Goal: Find contact information: Find contact information

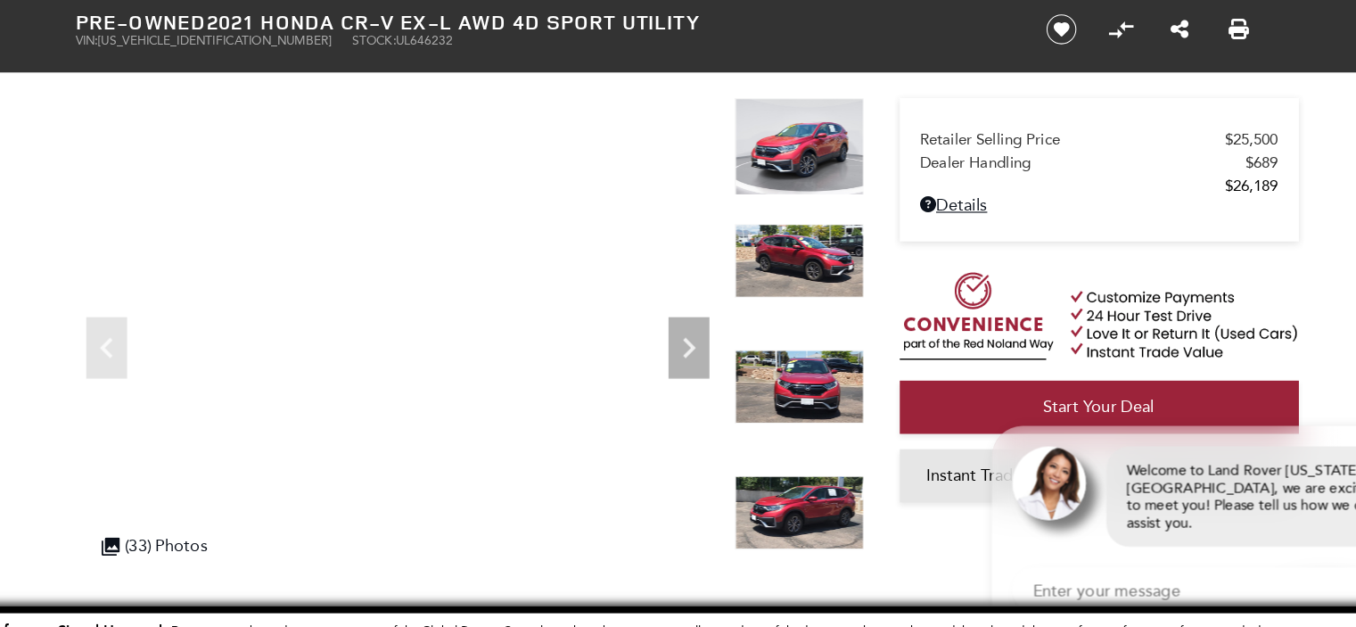
scroll to position [66, 0]
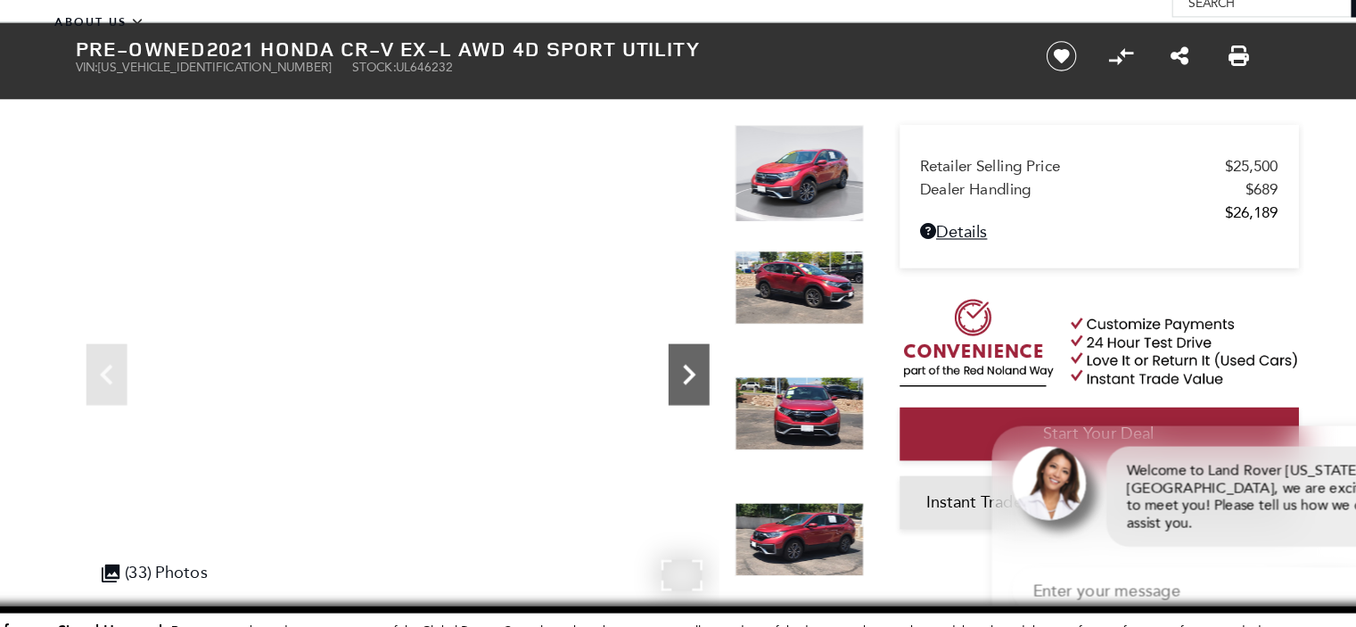
click at [704, 323] on icon "Next" at bounding box center [704, 326] width 11 height 18
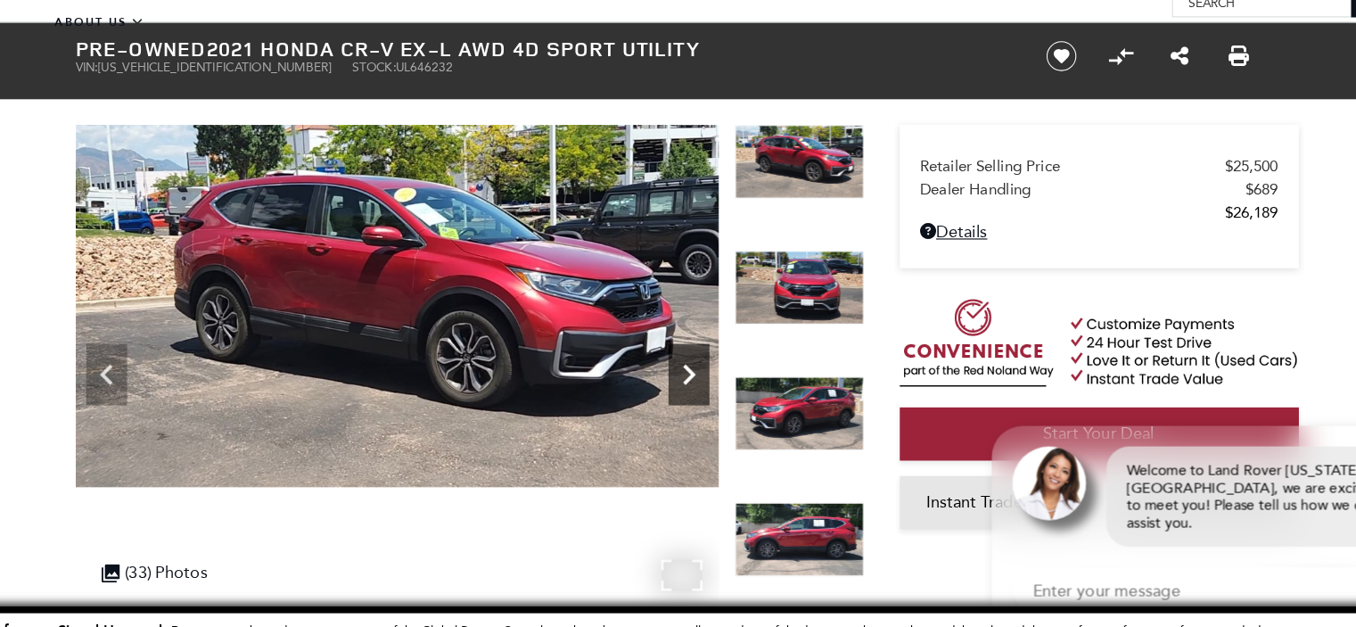
click at [703, 323] on icon "Next" at bounding box center [705, 327] width 36 height 36
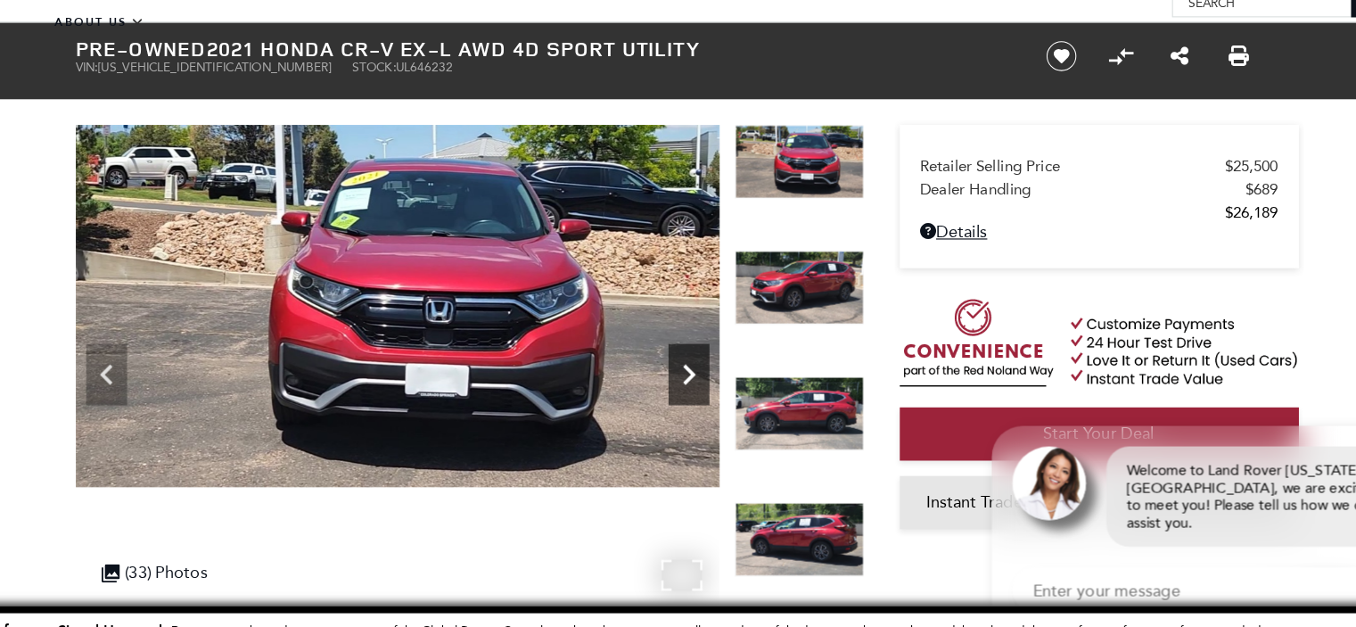
click at [703, 323] on icon "Next" at bounding box center [705, 327] width 36 height 36
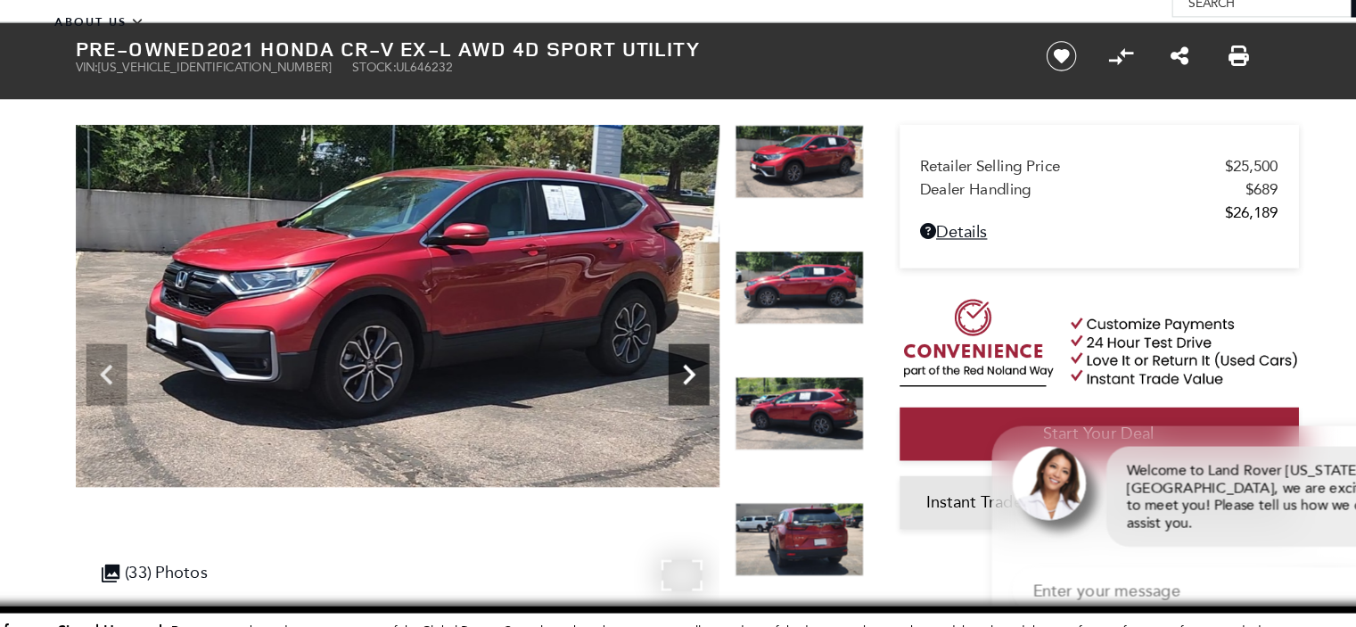
click at [703, 323] on icon "Next" at bounding box center [705, 327] width 36 height 36
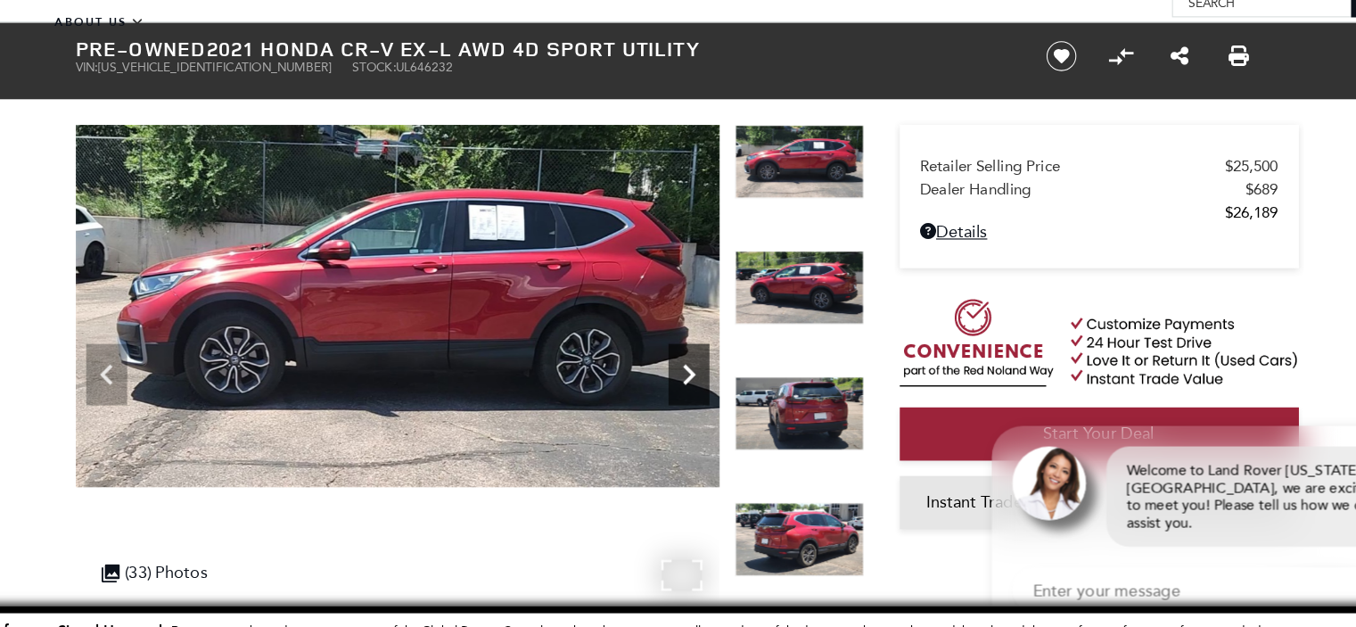
click at [703, 323] on icon "Next" at bounding box center [705, 327] width 36 height 36
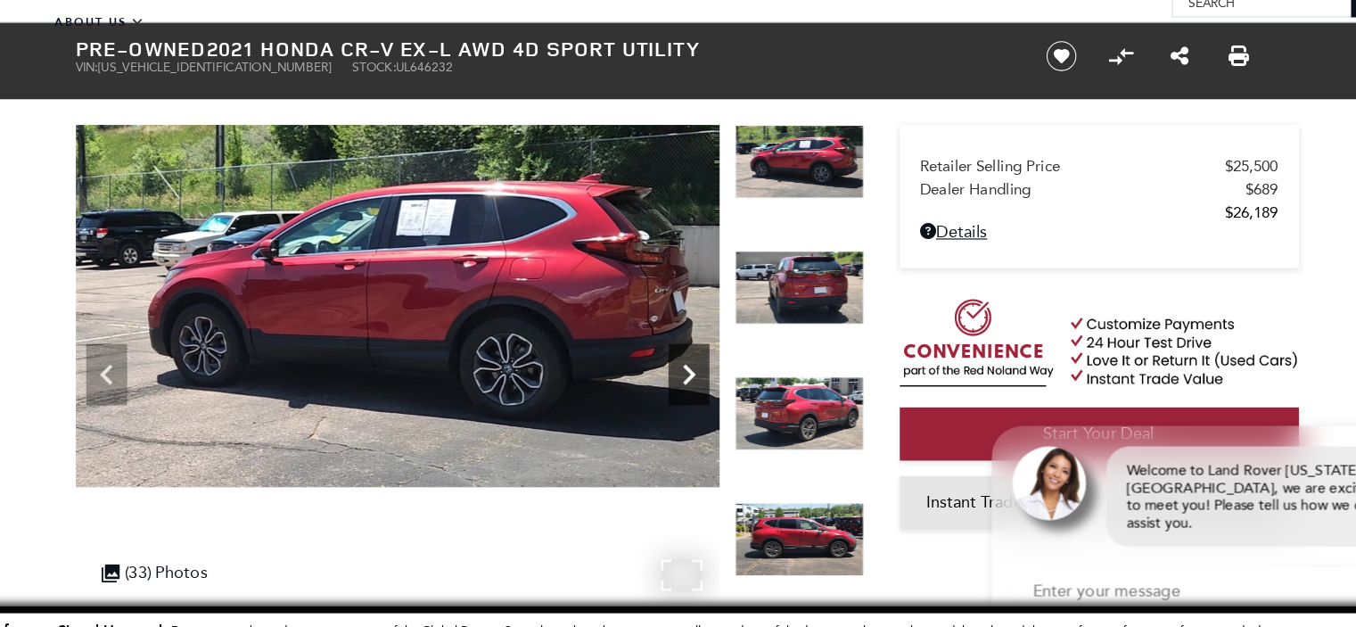
click at [703, 324] on icon "Next" at bounding box center [705, 327] width 36 height 36
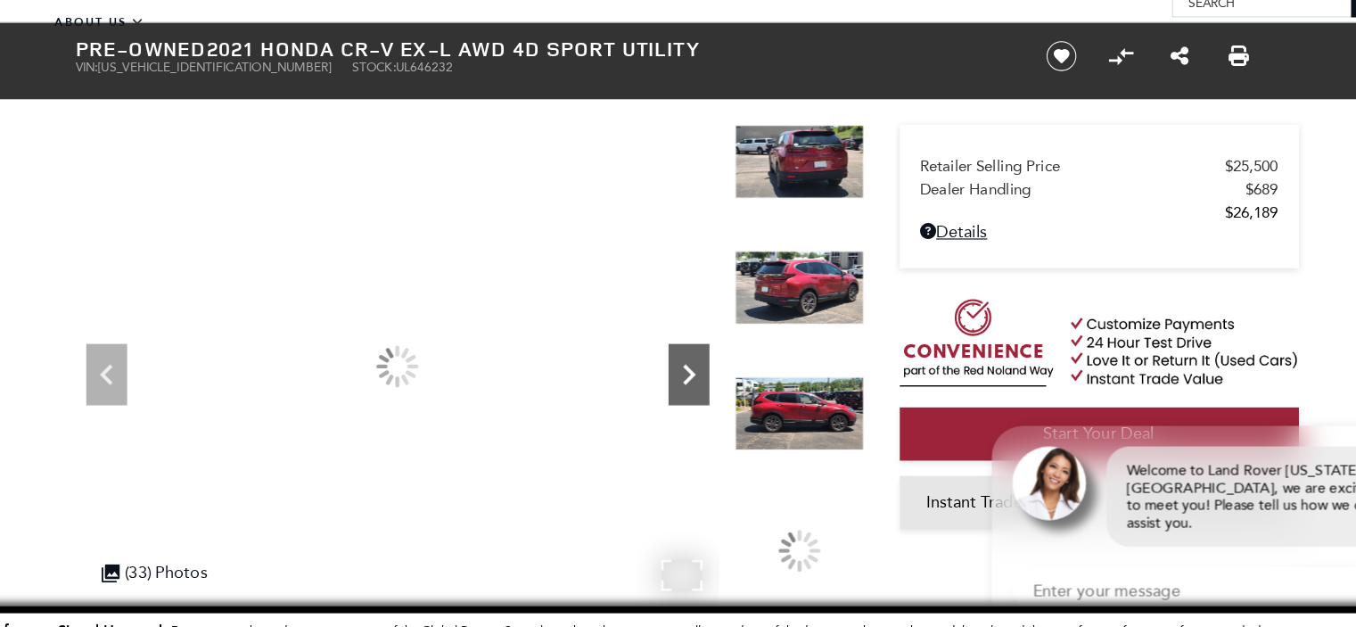
click at [703, 324] on icon "Next" at bounding box center [705, 327] width 36 height 36
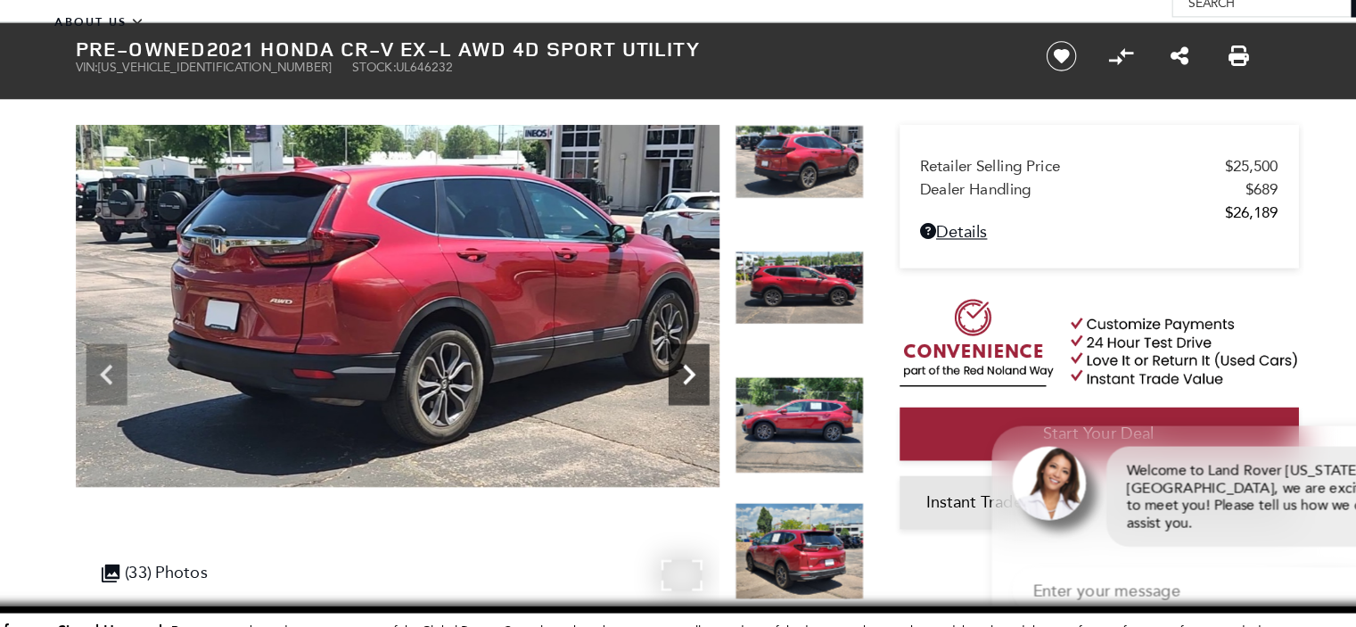
click at [703, 324] on icon "Next" at bounding box center [705, 327] width 36 height 36
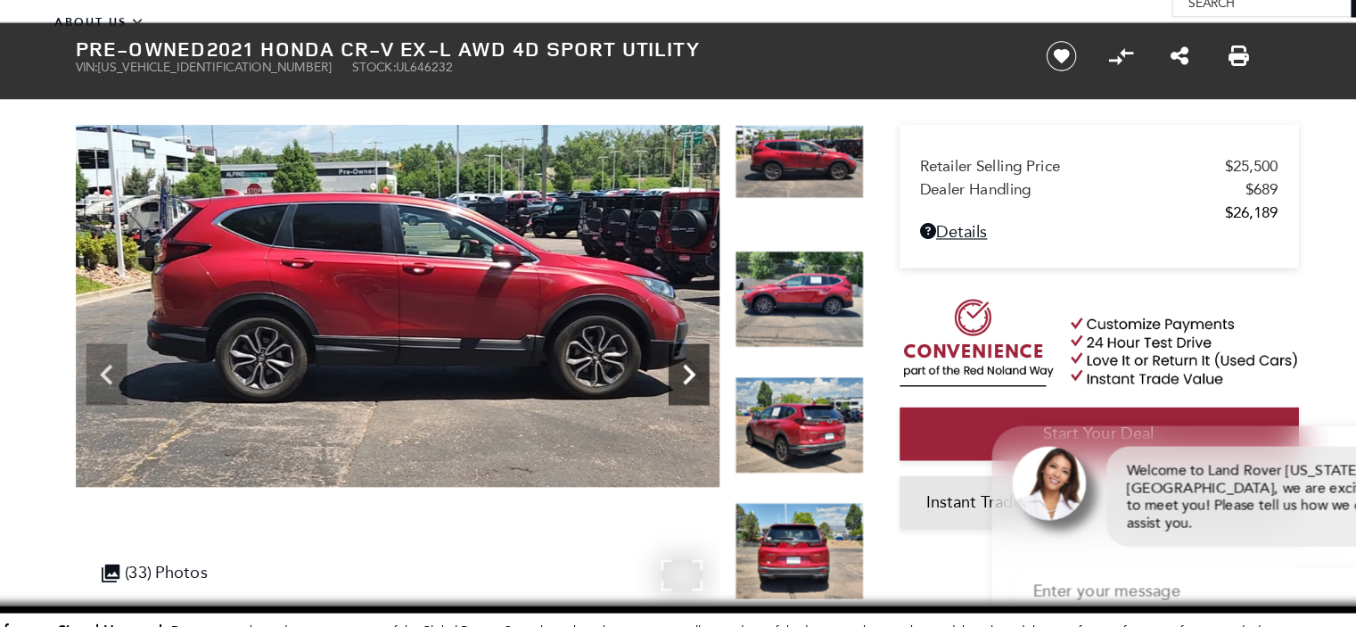
click at [704, 319] on icon "Next" at bounding box center [704, 326] width 11 height 18
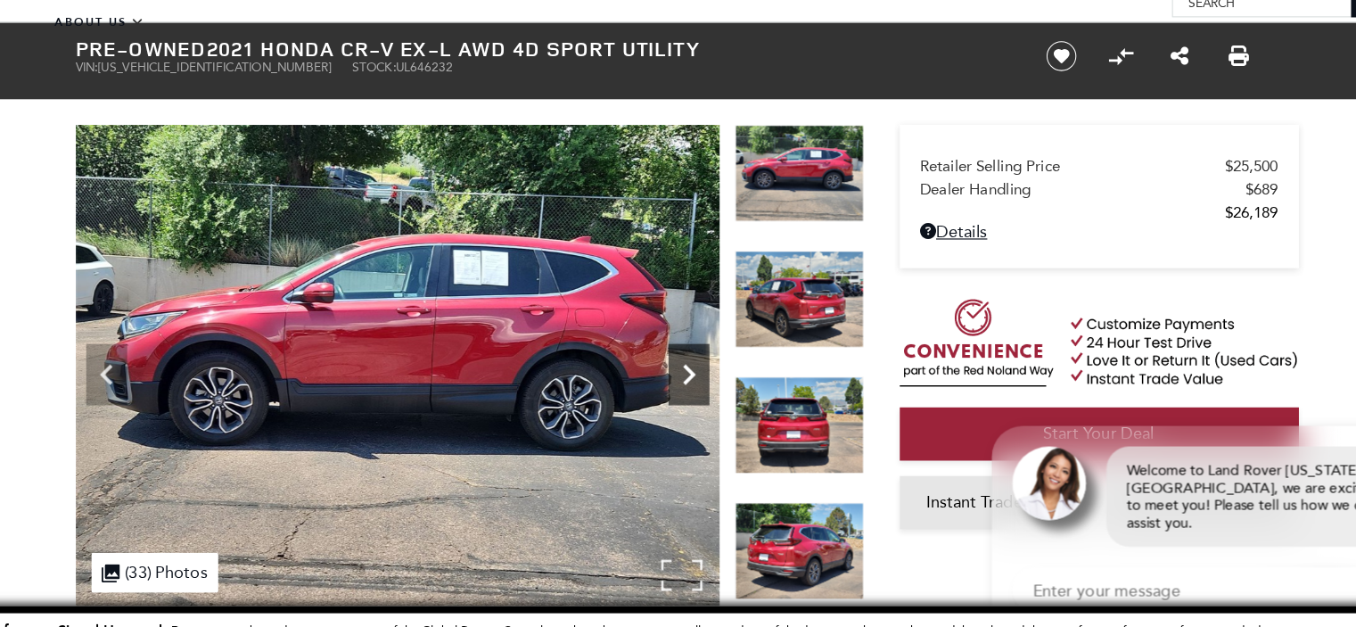
click at [704, 319] on icon "Next" at bounding box center [704, 326] width 11 height 18
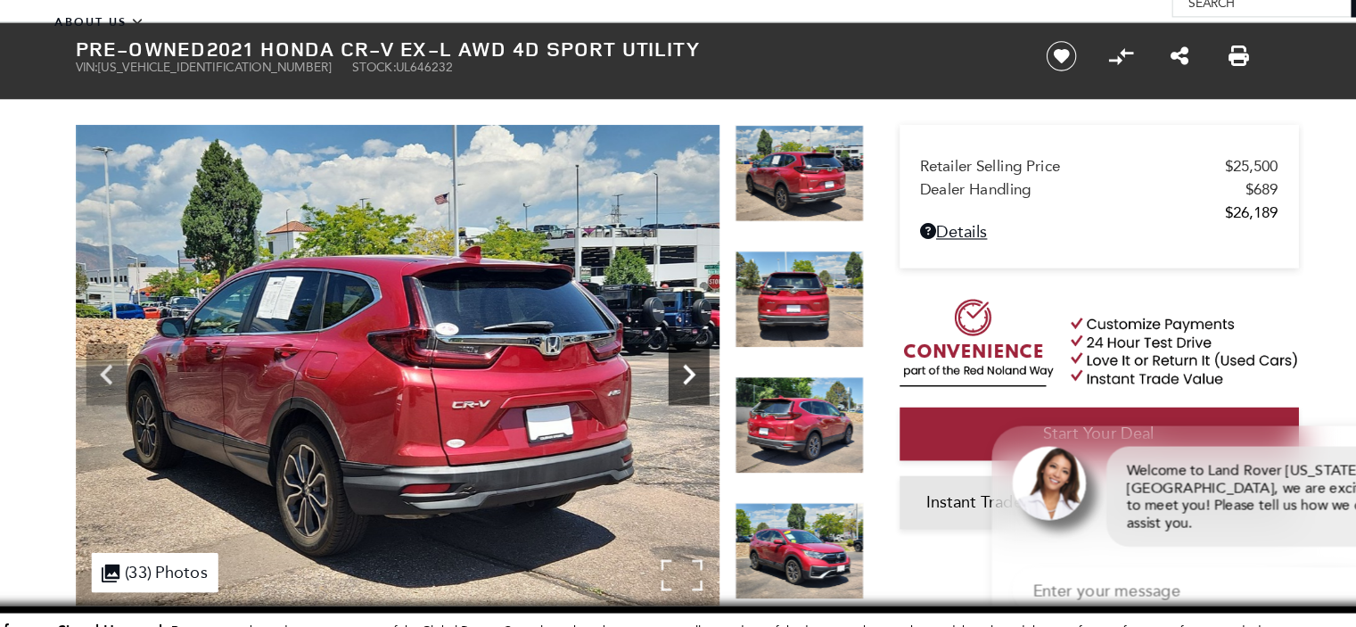
click at [704, 319] on icon "Next" at bounding box center [704, 326] width 11 height 18
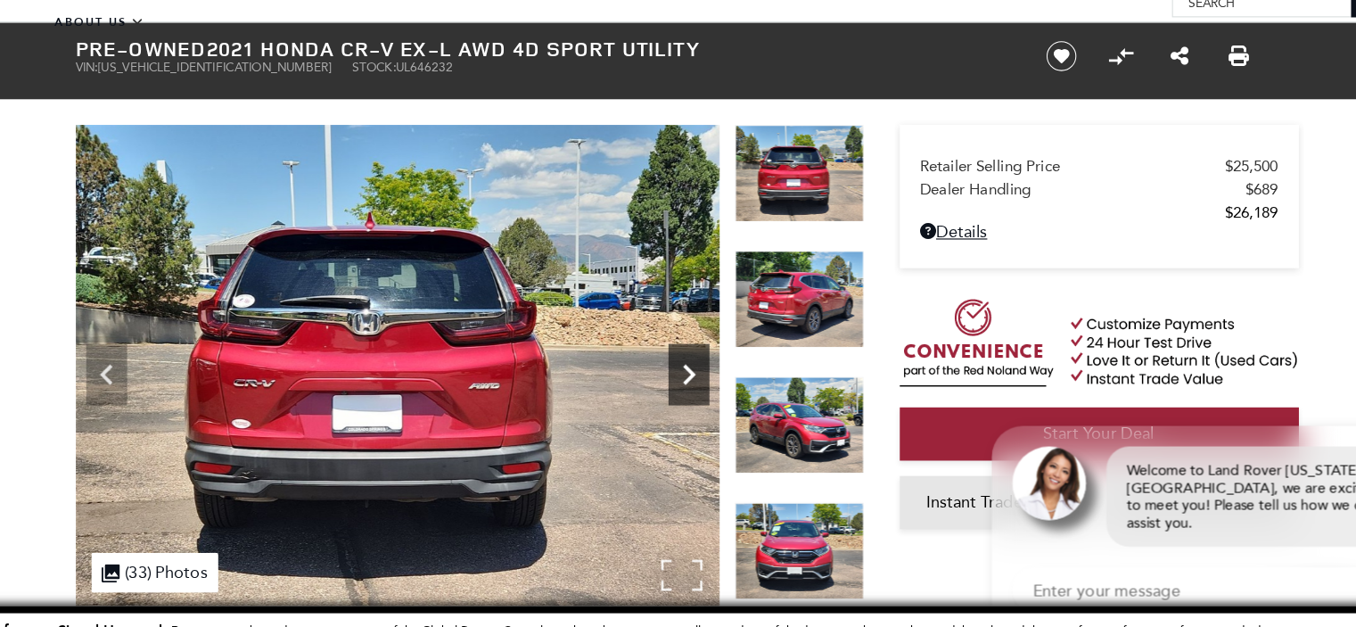
click at [704, 319] on icon "Next" at bounding box center [704, 326] width 11 height 18
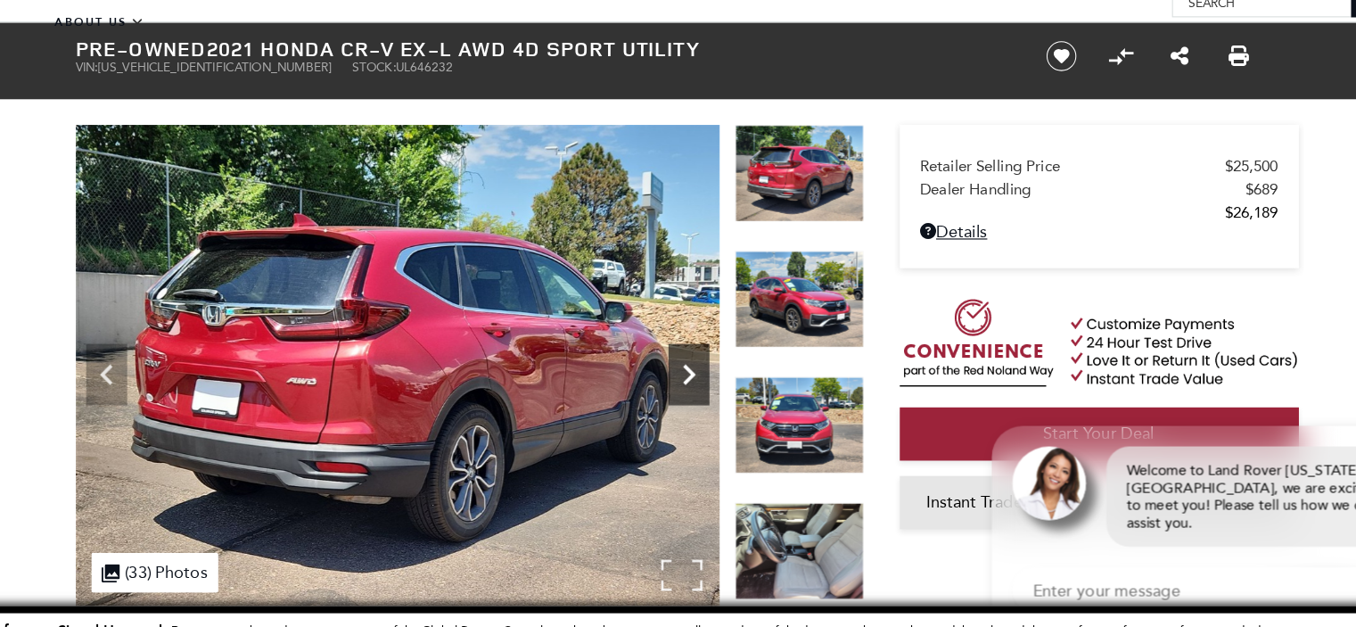
click at [704, 319] on icon "Next" at bounding box center [704, 326] width 11 height 18
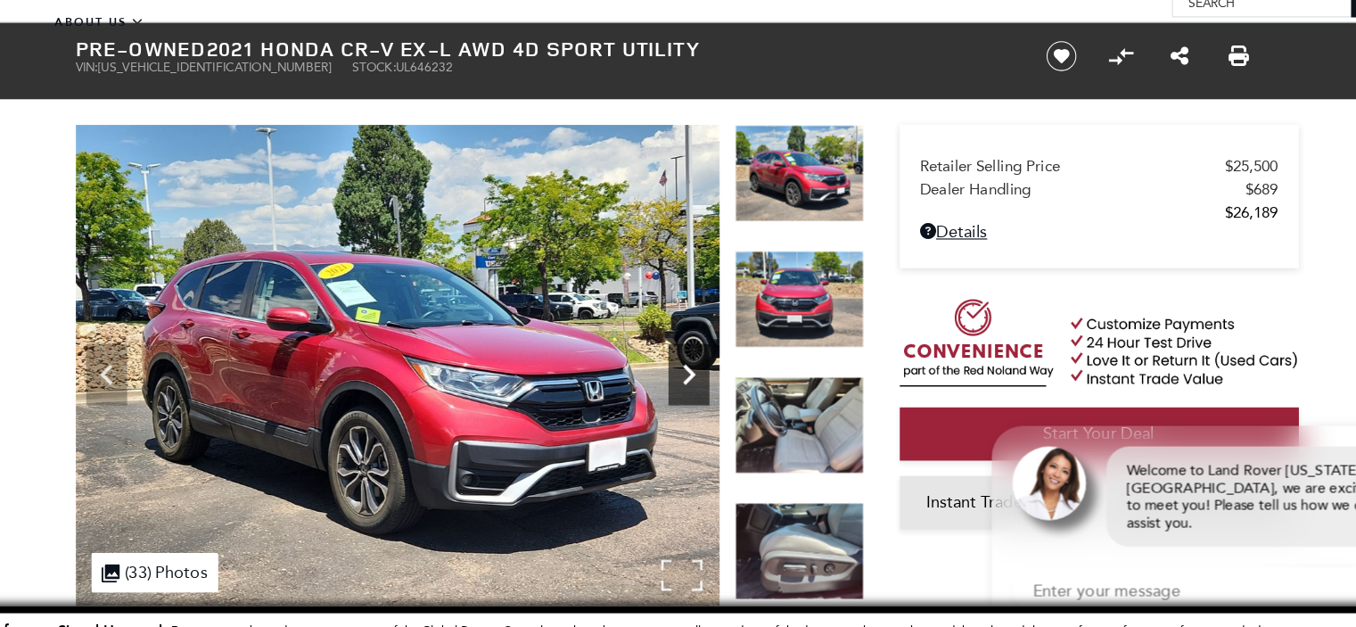
click at [705, 325] on icon "Next" at bounding box center [704, 326] width 11 height 18
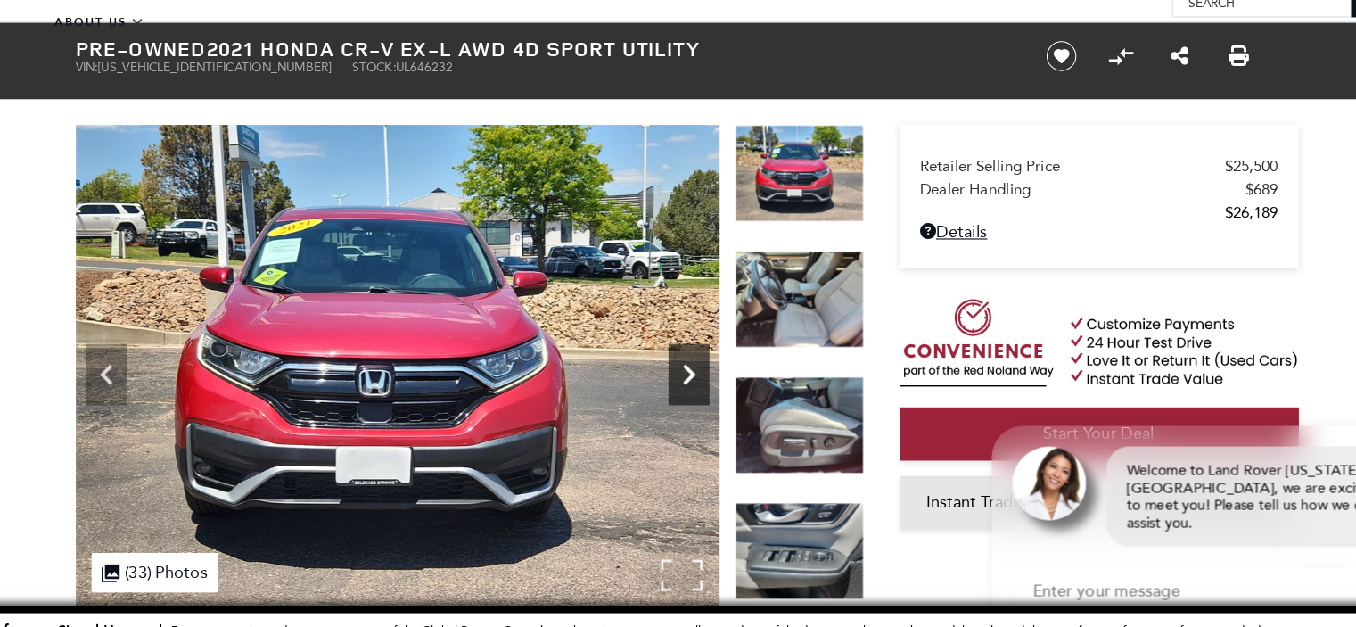
click at [705, 325] on icon "Next" at bounding box center [704, 326] width 11 height 18
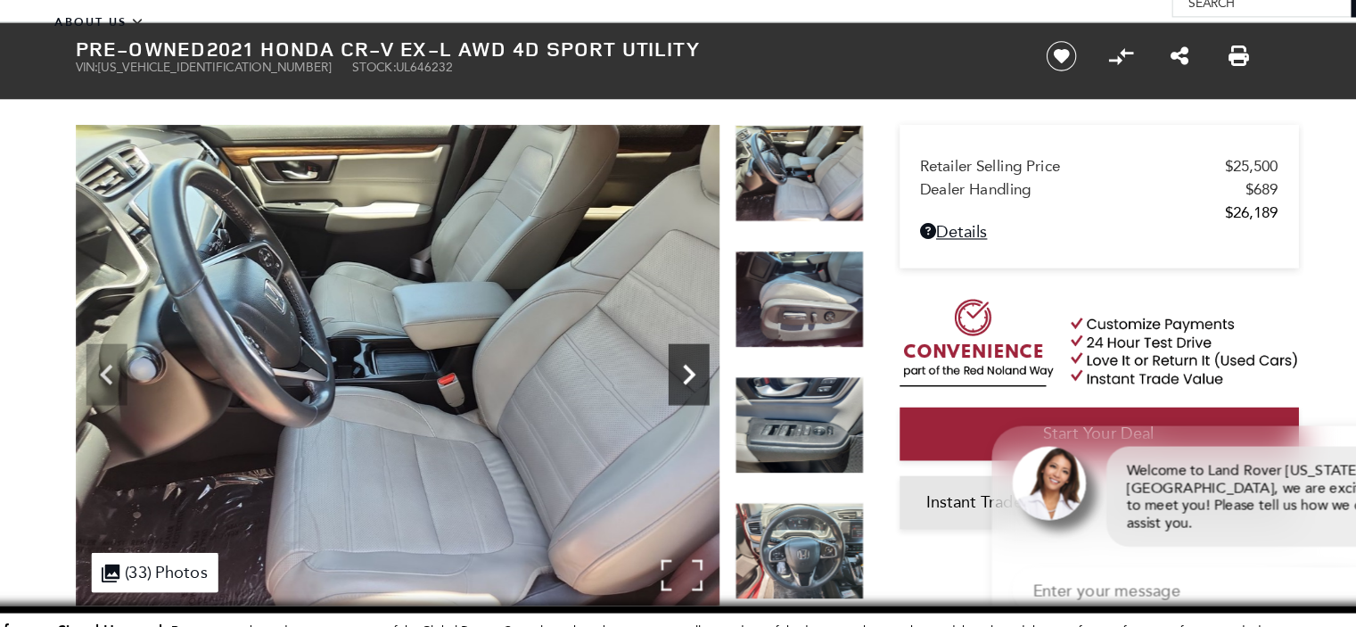
click at [705, 325] on icon "Next" at bounding box center [704, 326] width 11 height 18
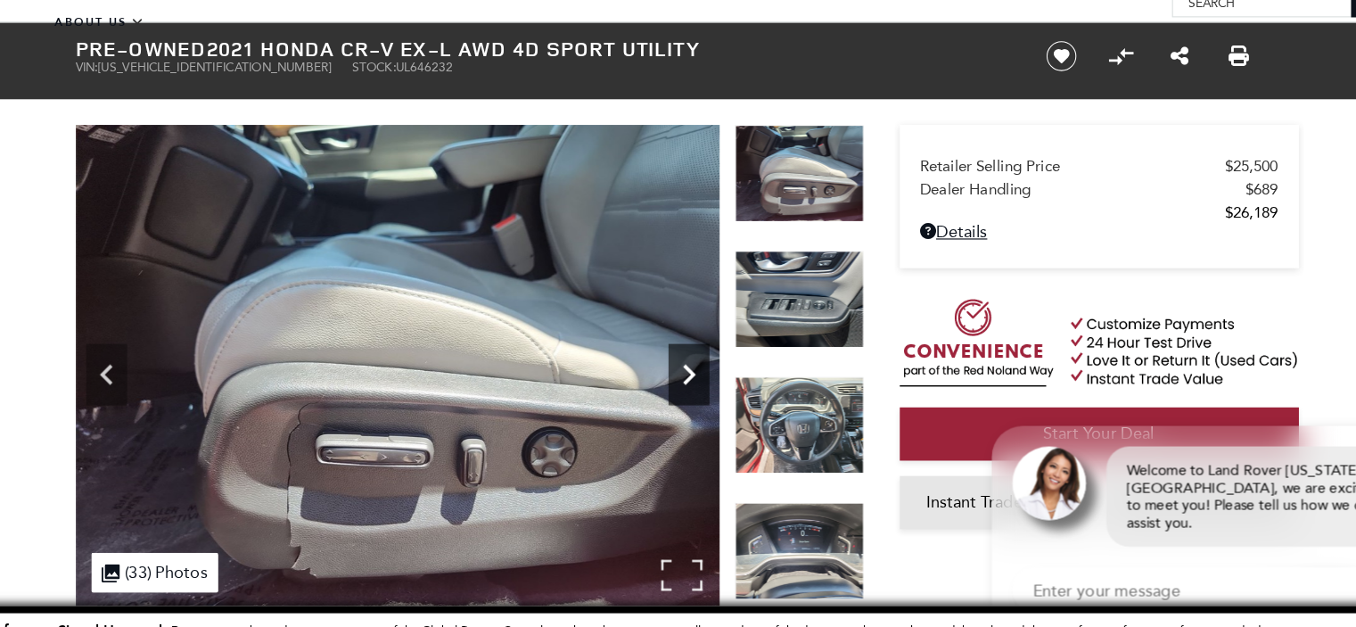
click at [705, 325] on icon "Next" at bounding box center [704, 326] width 11 height 18
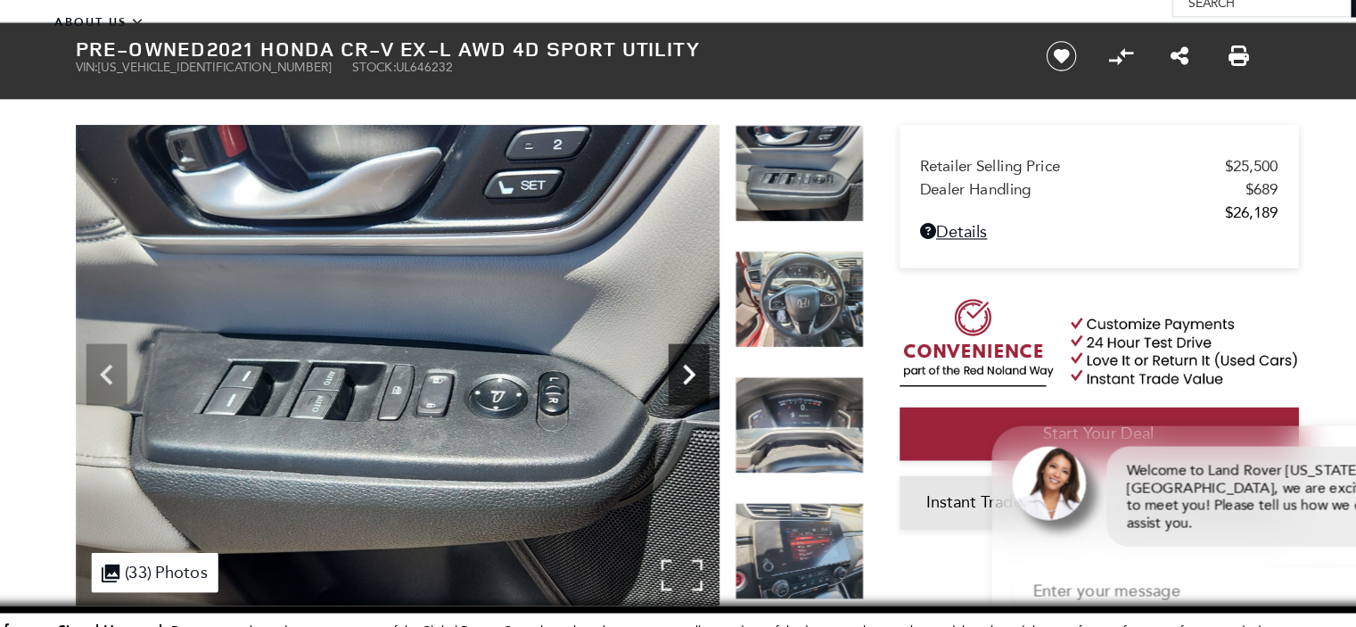
click at [705, 325] on icon "Next" at bounding box center [704, 326] width 11 height 18
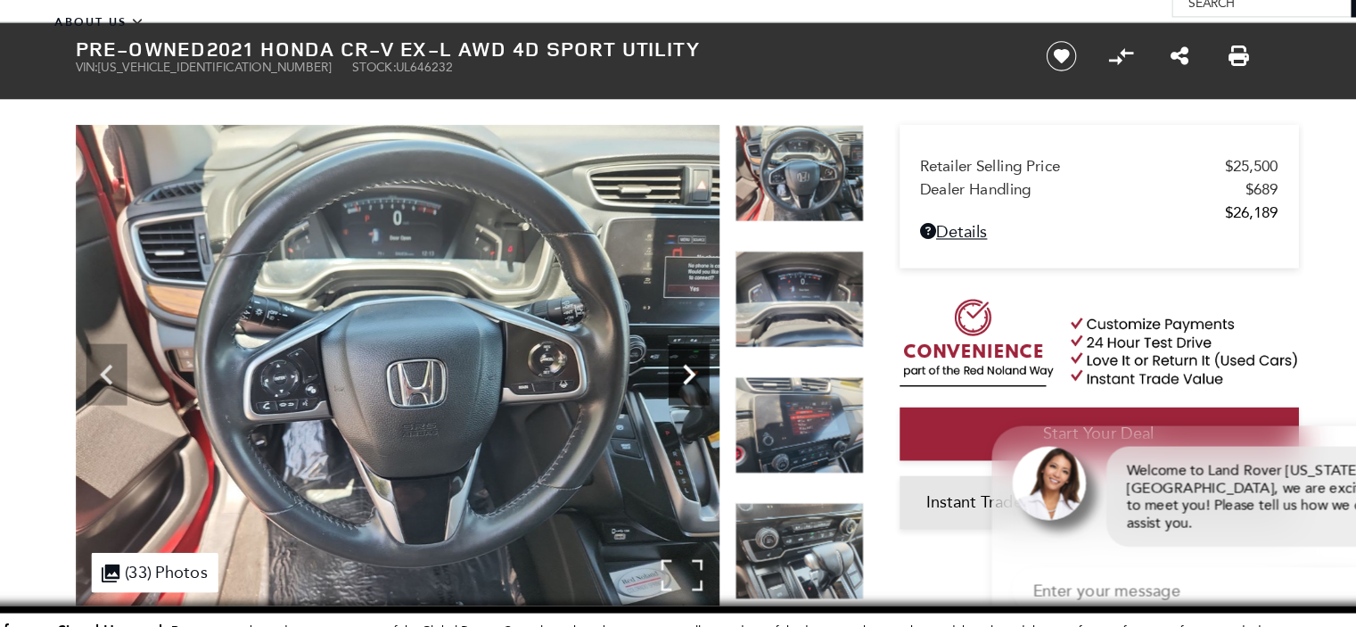
click at [705, 325] on icon "Next" at bounding box center [704, 326] width 11 height 18
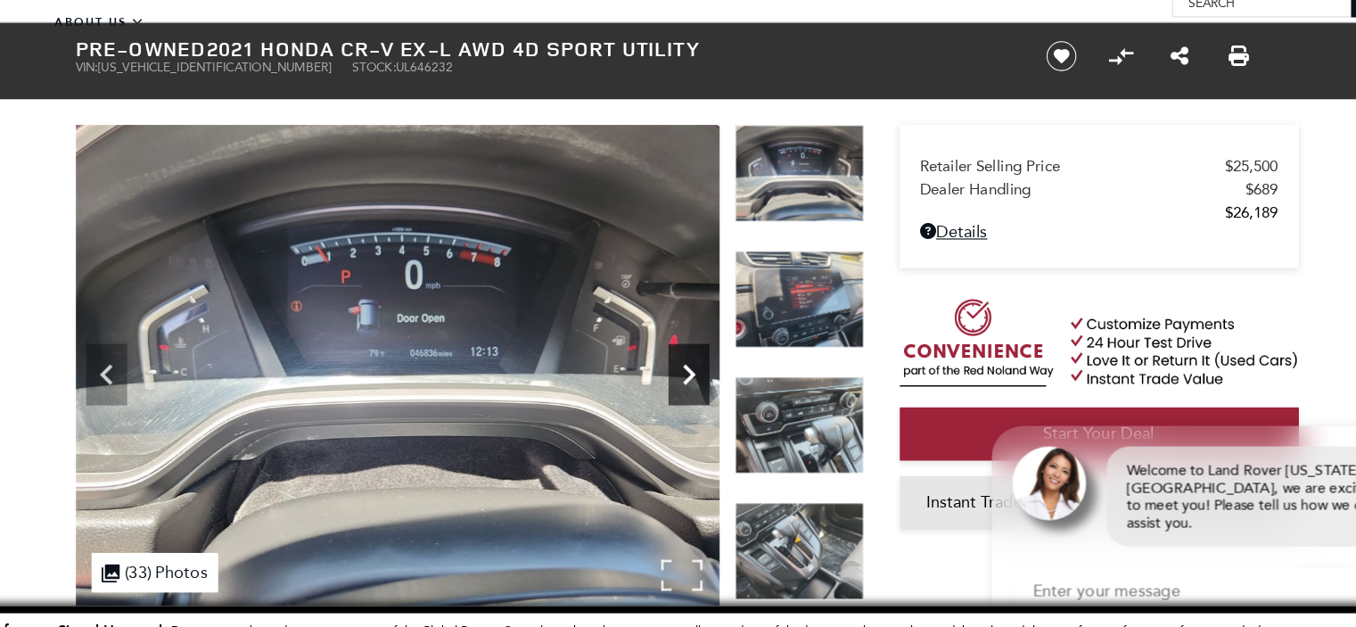
click at [705, 325] on icon "Next" at bounding box center [704, 326] width 11 height 18
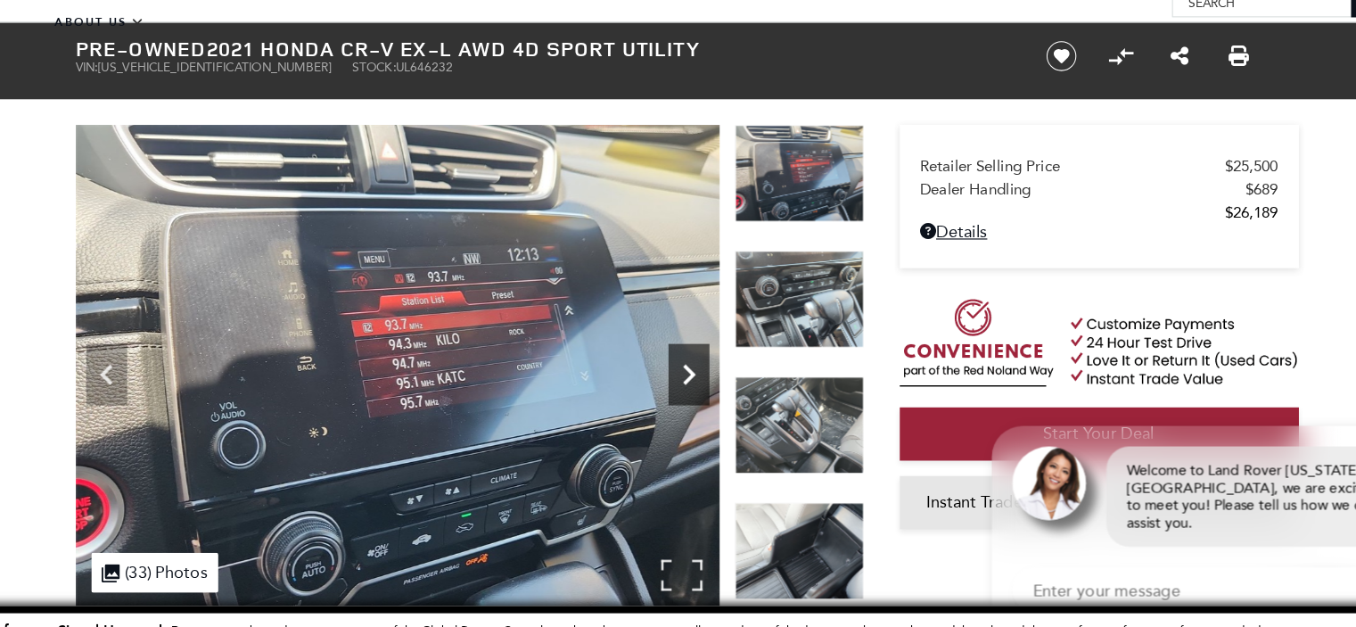
click at [705, 325] on icon "Next" at bounding box center [704, 326] width 11 height 18
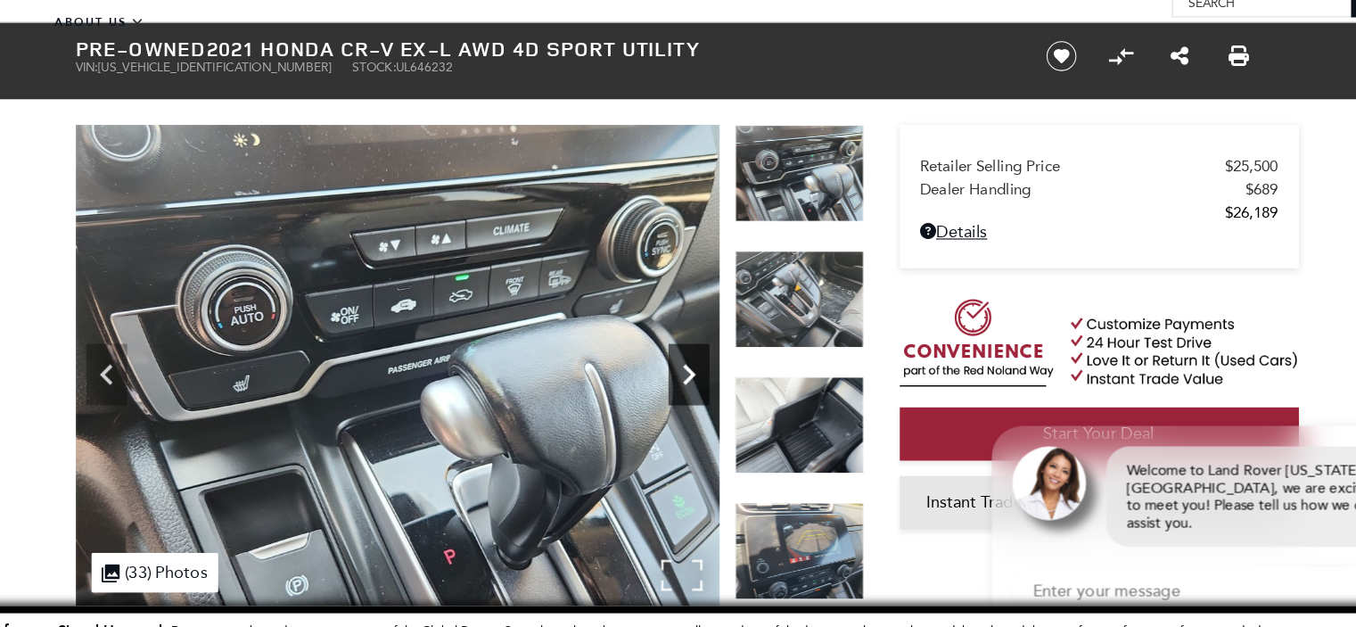
click at [705, 325] on icon "Next" at bounding box center [704, 326] width 11 height 18
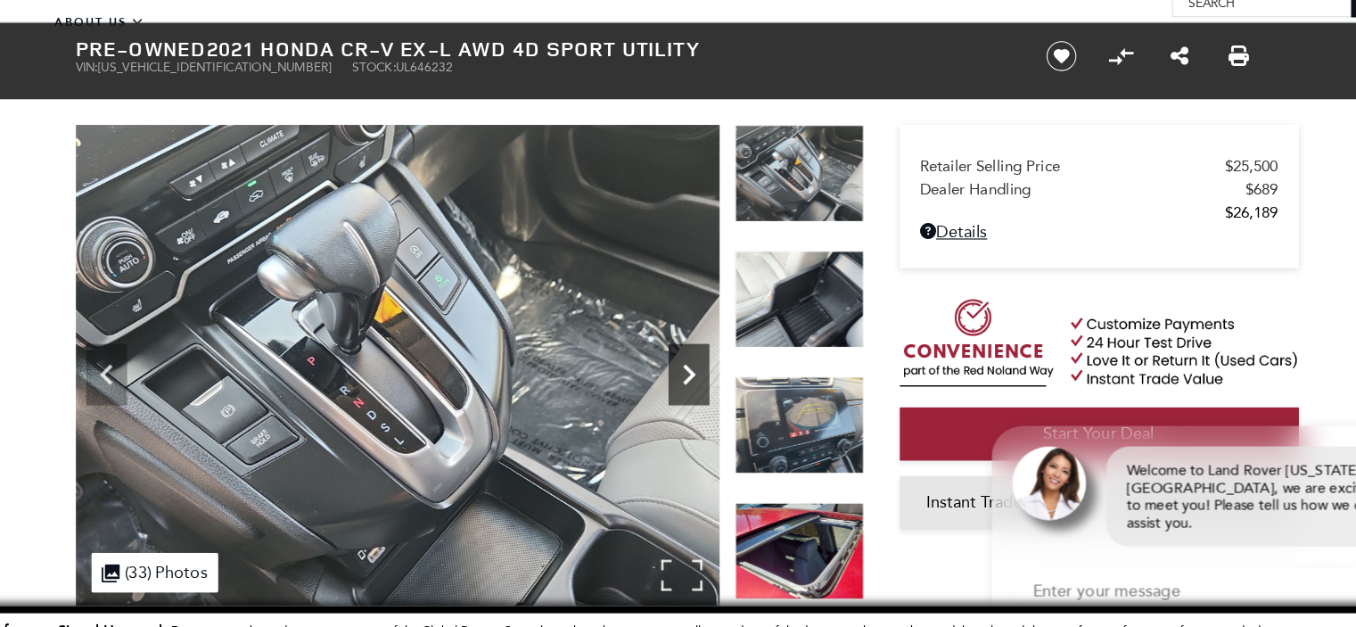
click at [704, 326] on icon "Next" at bounding box center [705, 327] width 36 height 36
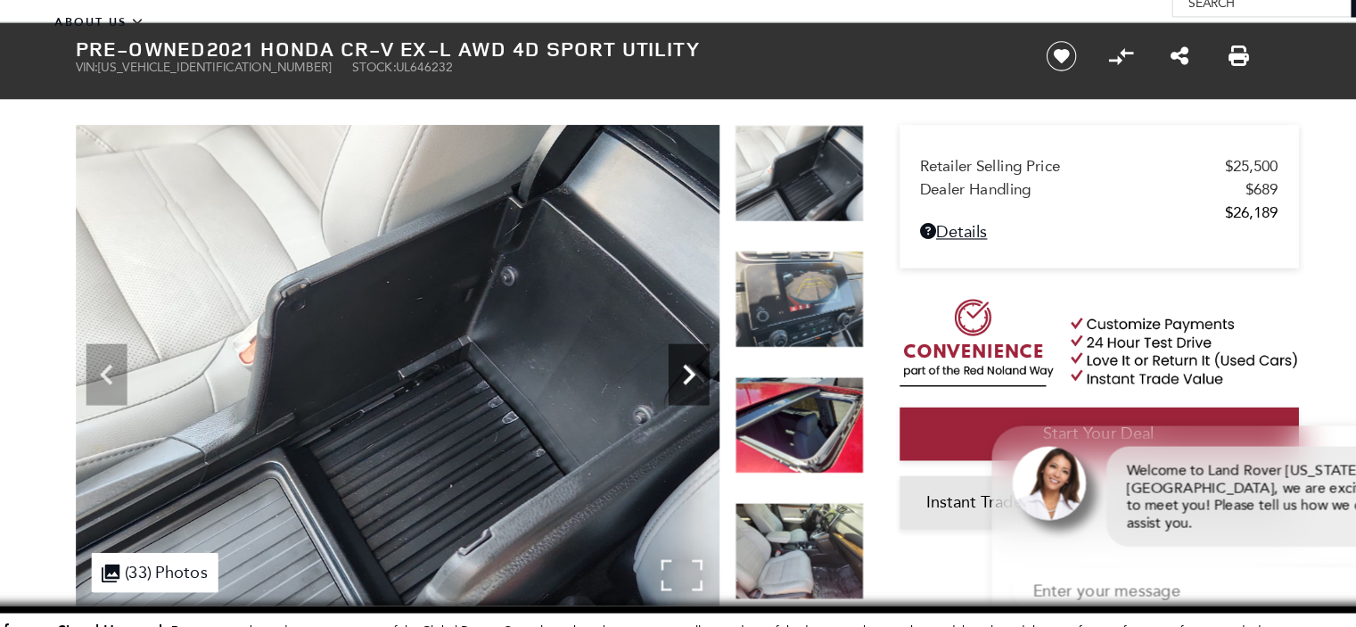
click at [704, 326] on icon "Next" at bounding box center [705, 327] width 36 height 36
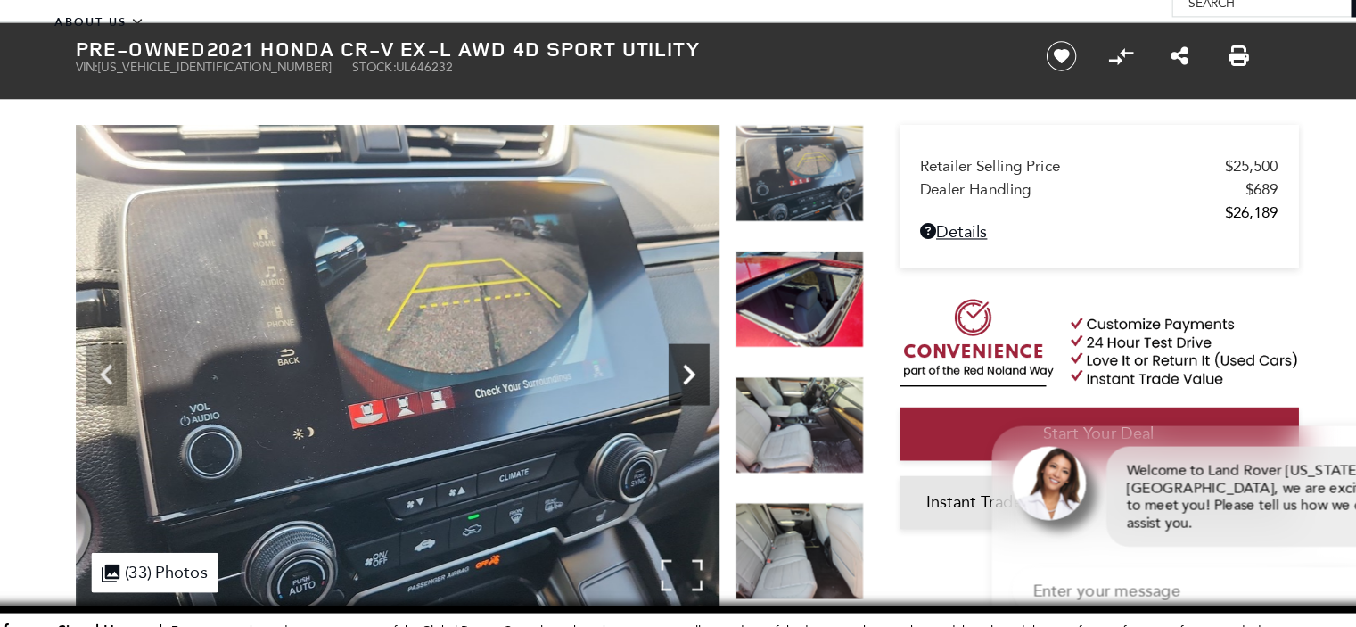
click at [704, 326] on icon "Next" at bounding box center [705, 327] width 36 height 36
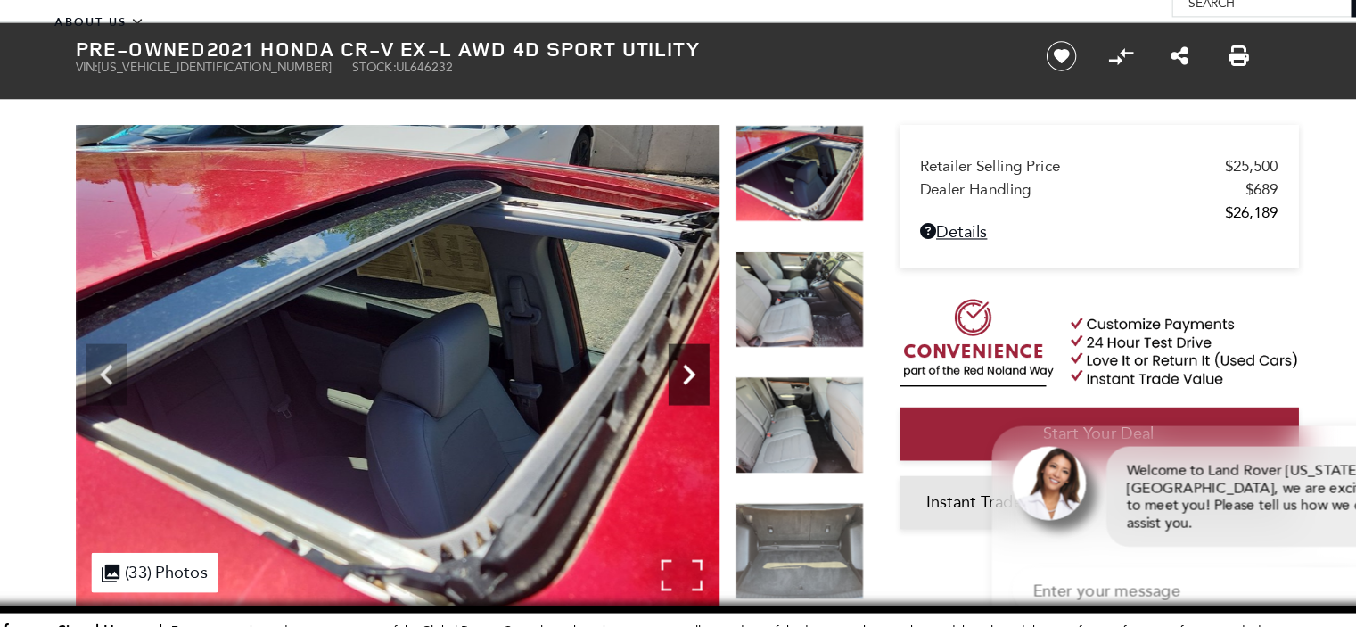
click at [704, 326] on icon "Next" at bounding box center [704, 326] width 11 height 18
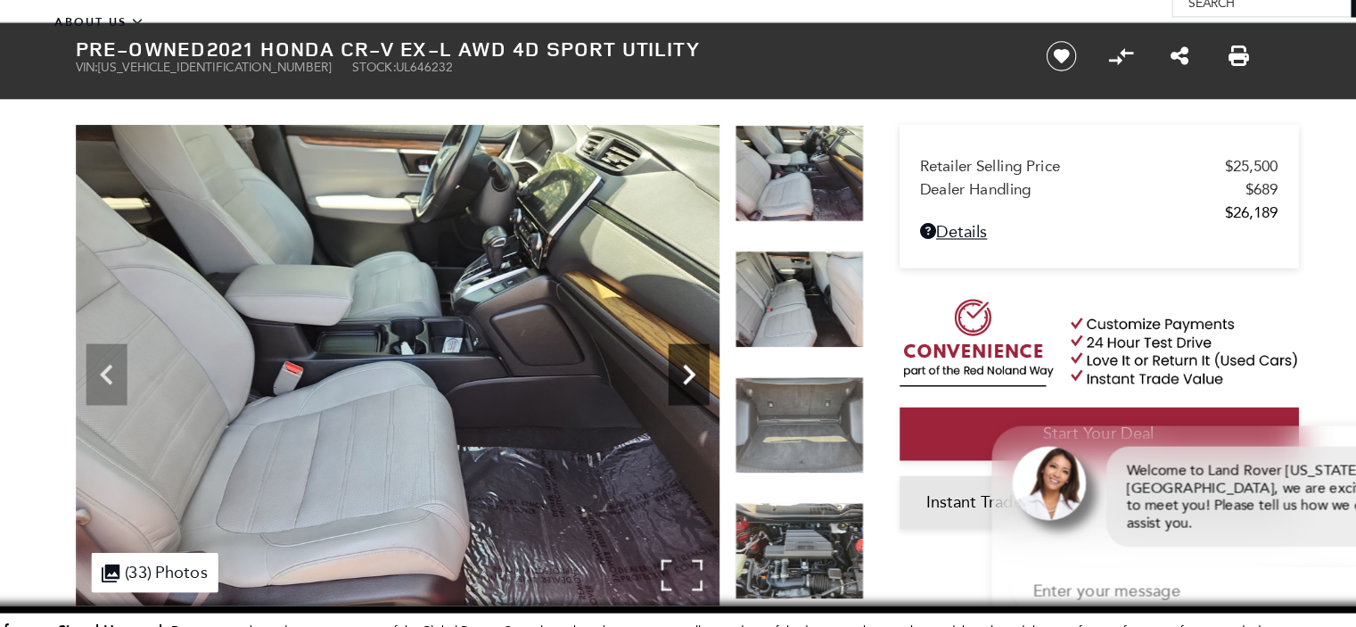
click at [704, 326] on icon "Next" at bounding box center [704, 326] width 11 height 18
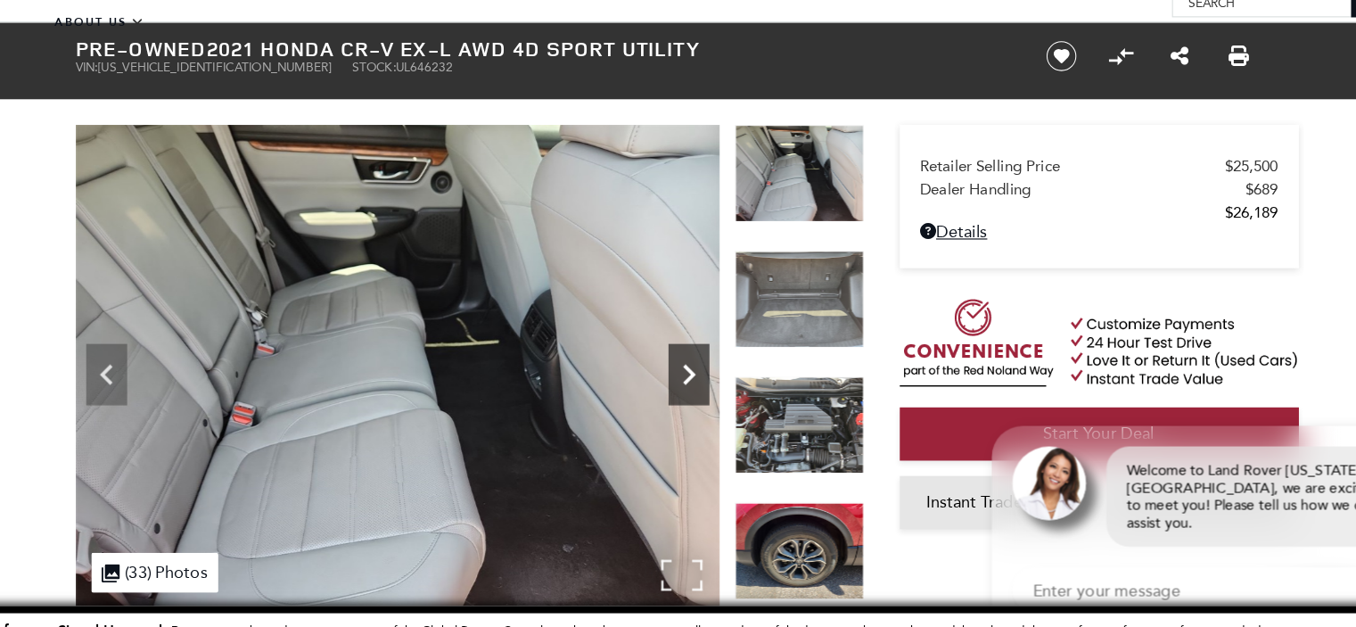
click at [705, 326] on icon "Next" at bounding box center [704, 326] width 11 height 18
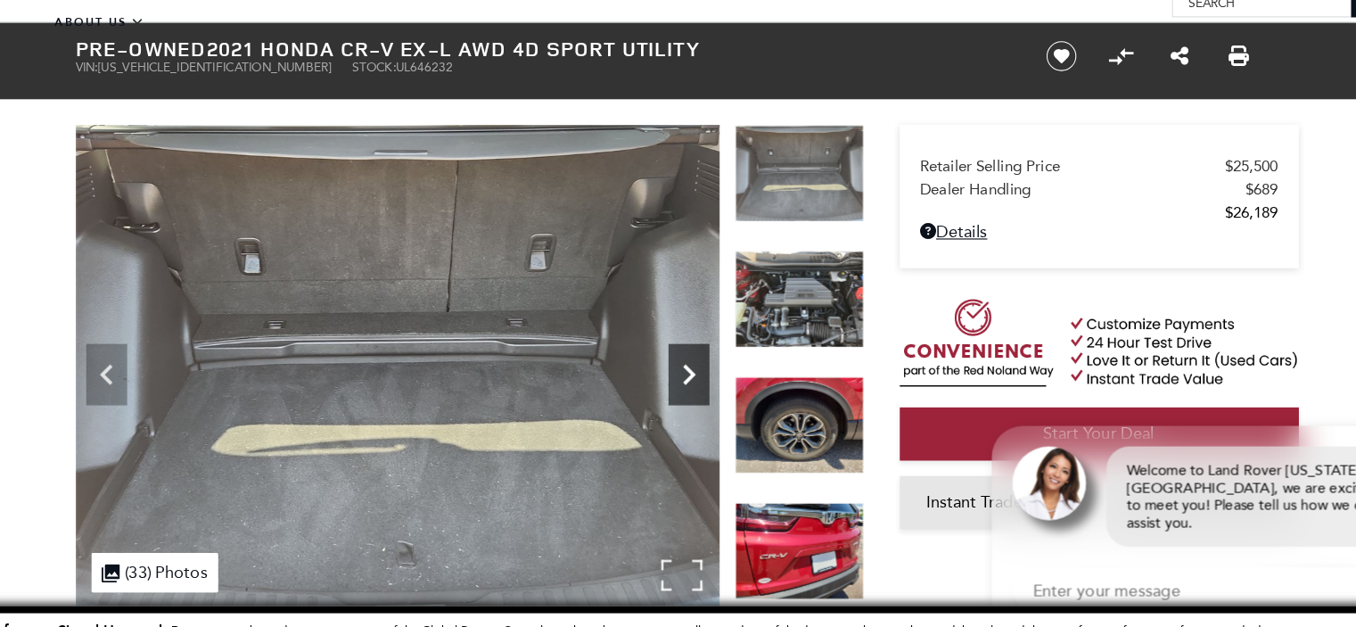
click at [706, 326] on icon "Next" at bounding box center [704, 326] width 11 height 18
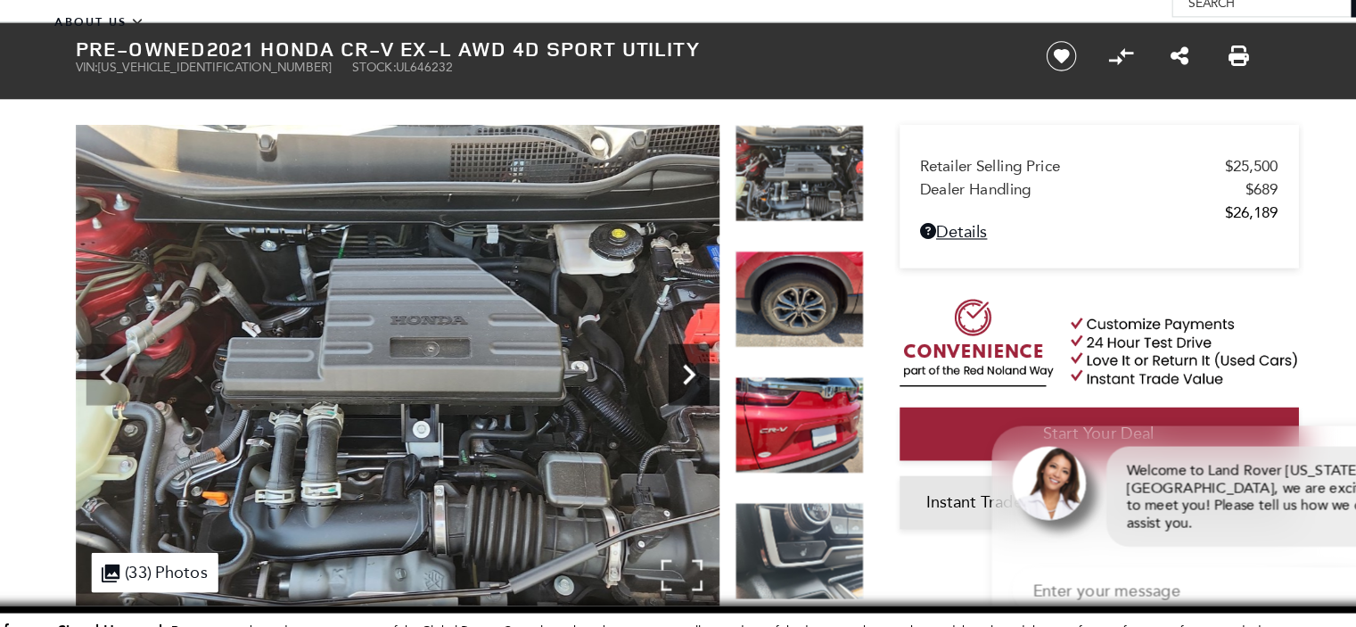
click at [706, 326] on icon "Next" at bounding box center [704, 326] width 11 height 18
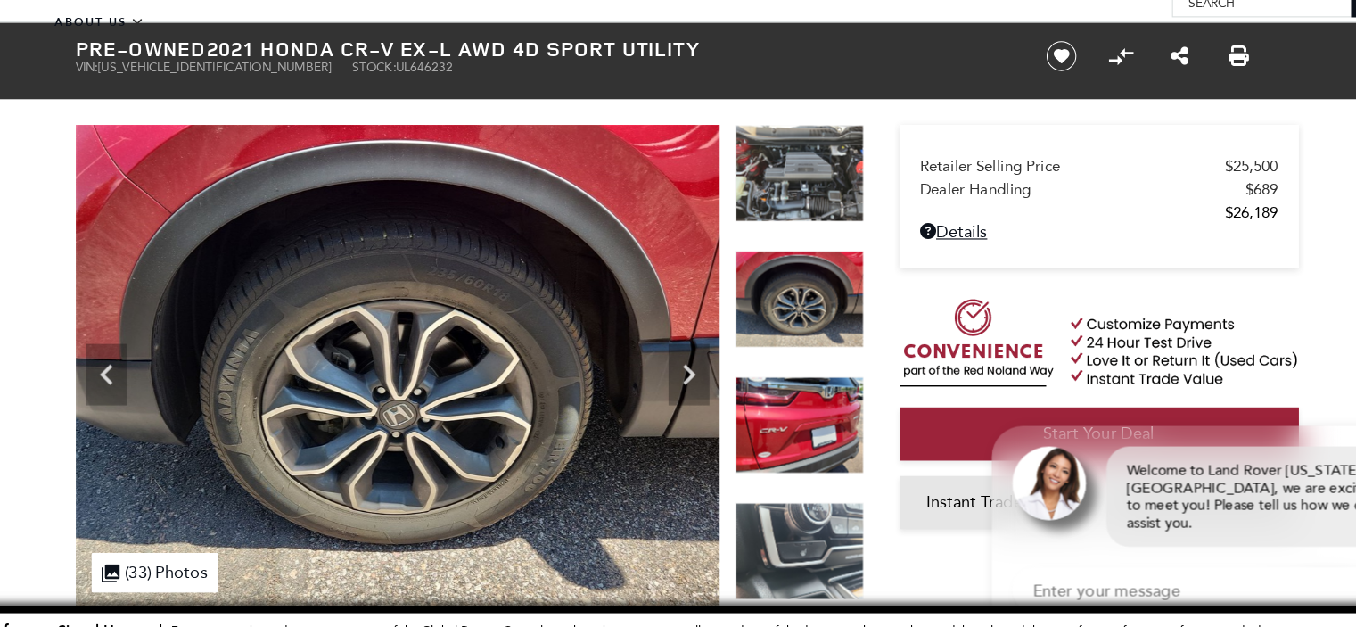
click at [828, 148] on img at bounding box center [801, 151] width 112 height 85
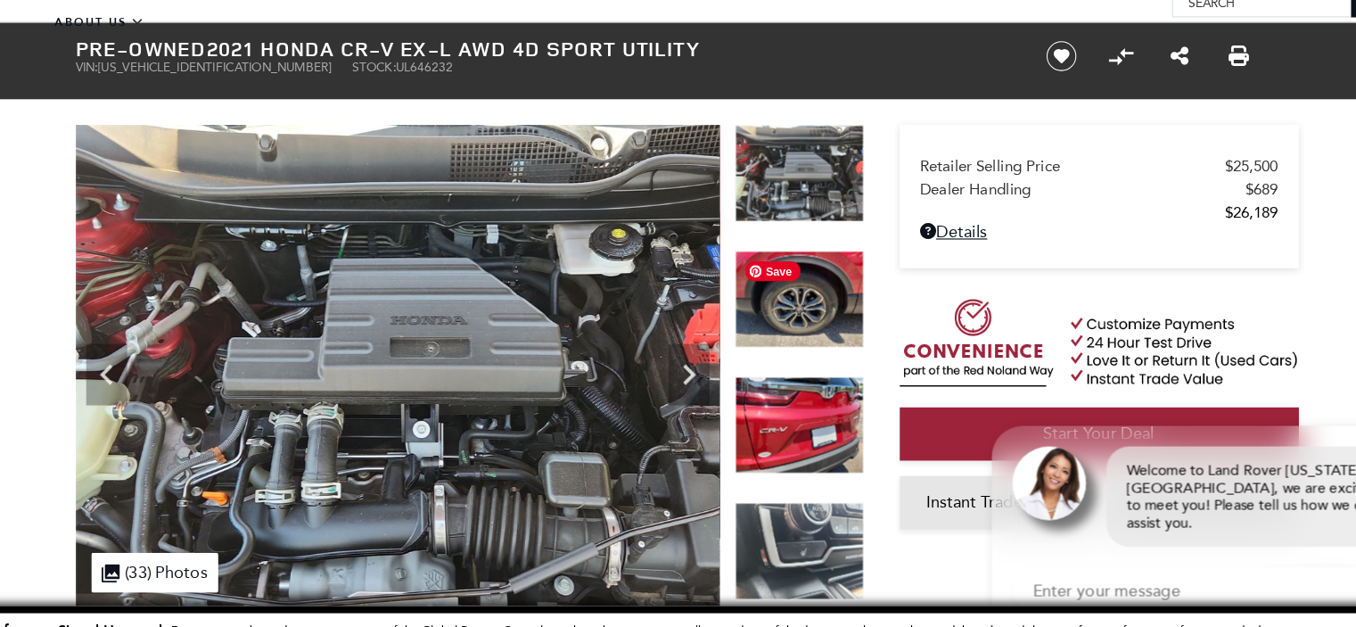
click at [797, 272] on img at bounding box center [801, 260] width 112 height 85
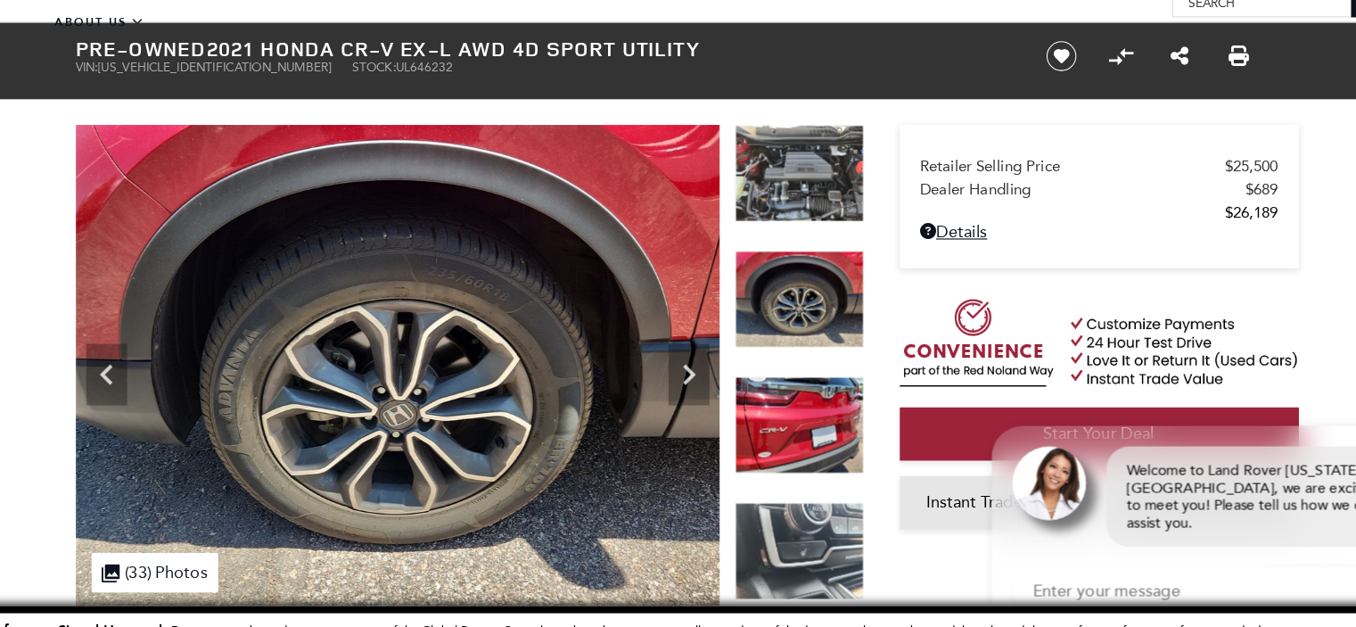
click at [789, 378] on img at bounding box center [801, 370] width 112 height 85
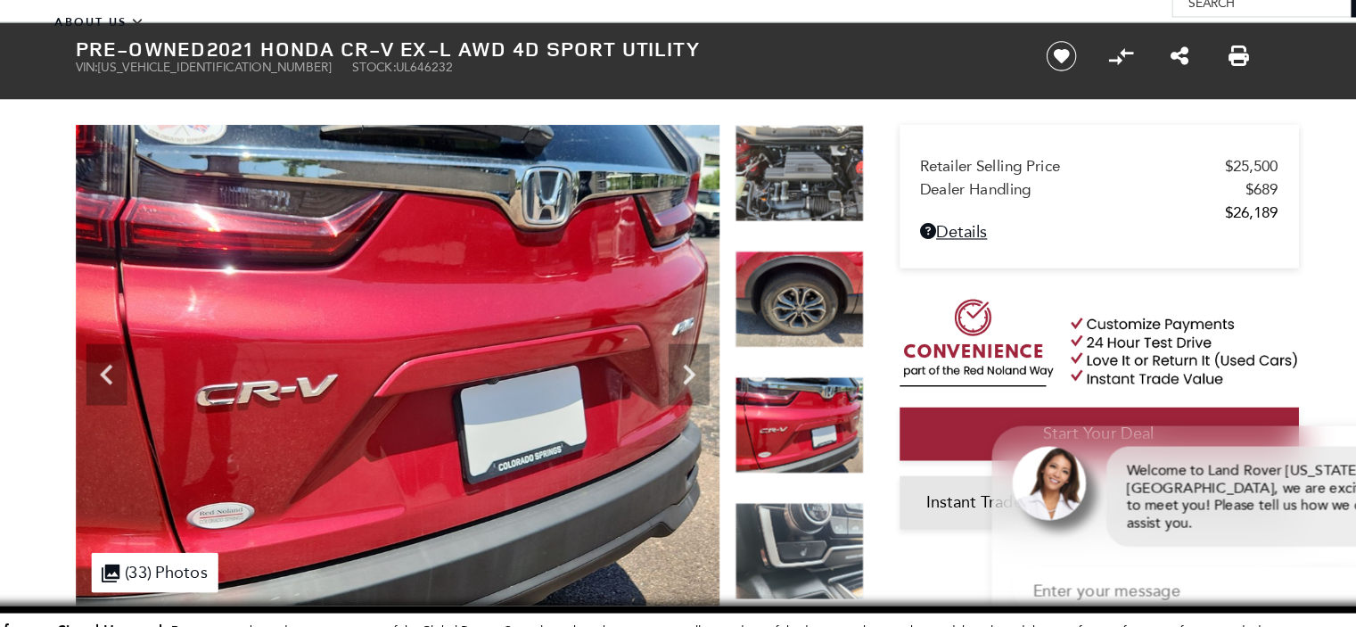
click at [789, 476] on img at bounding box center [801, 480] width 112 height 85
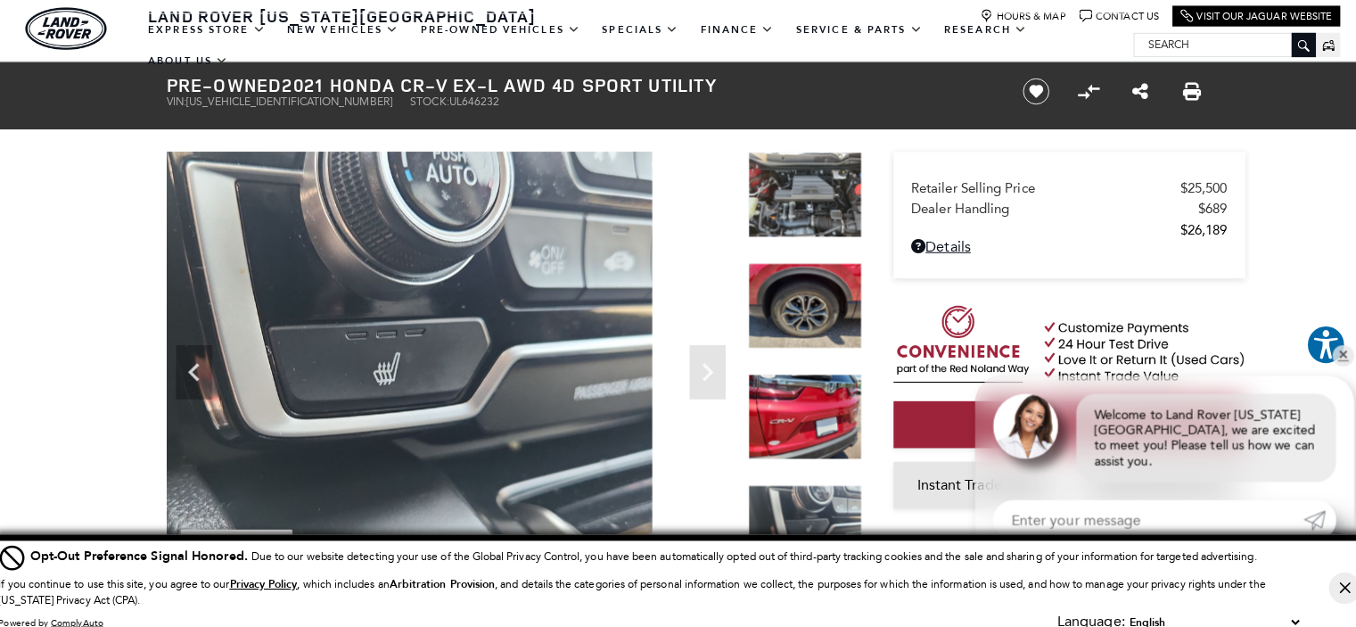
scroll to position [0, 0]
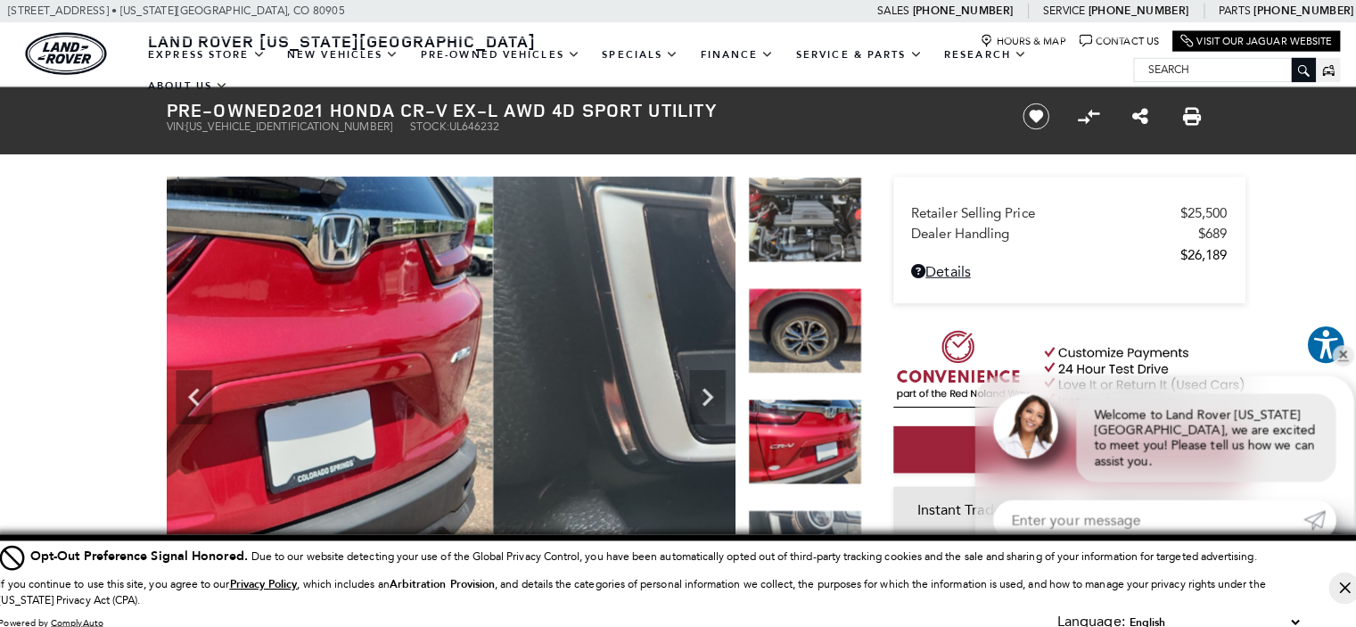
drag, startPoint x: 633, startPoint y: 149, endPoint x: 538, endPoint y: 22, distance: 158.5
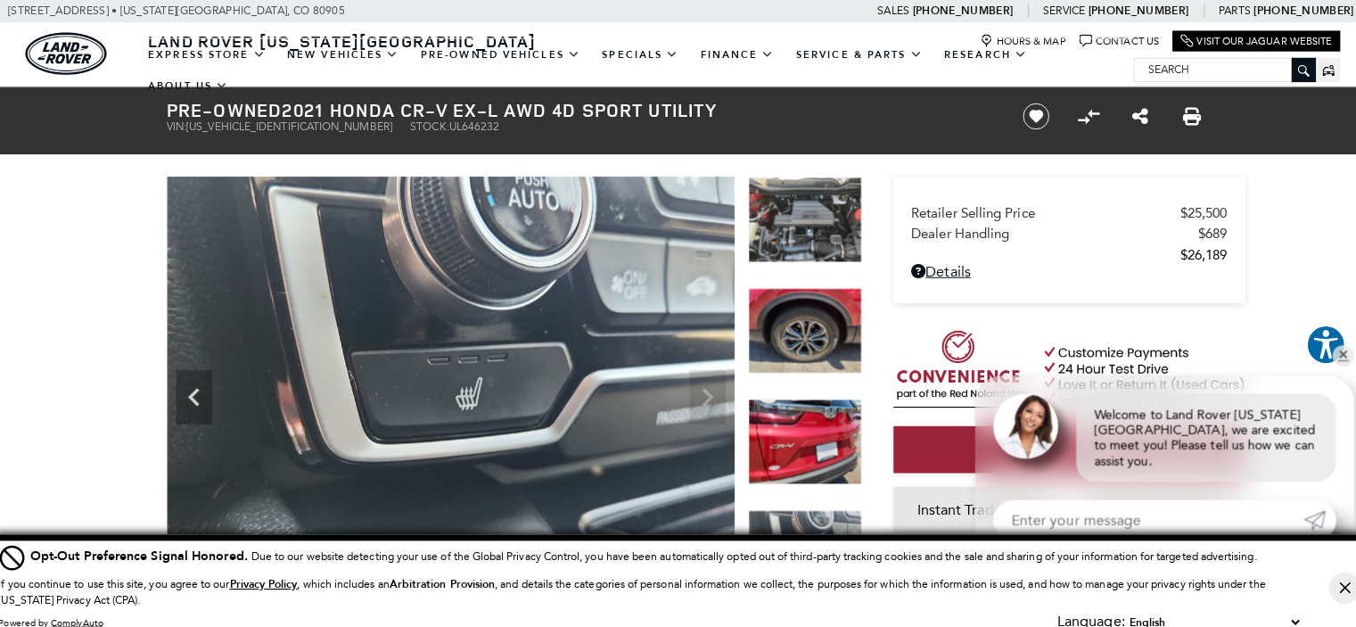
click at [585, 20] on div "Ringing Phone Icon Sales : Call sales Phone Number [PHONE_NUMBER] Service : Cal…" at bounding box center [678, 11] width 1356 height 22
